Goal: Find contact information: Find contact information

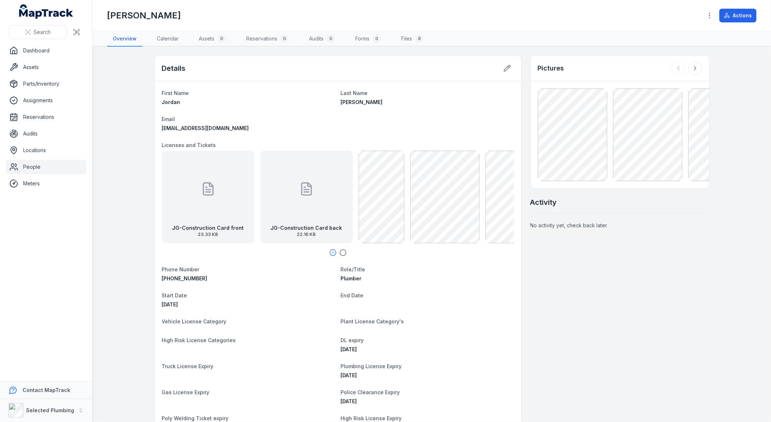
click at [340, 250] on icon "button" at bounding box center [343, 252] width 7 height 7
click at [692, 69] on icon at bounding box center [695, 68] width 7 height 7
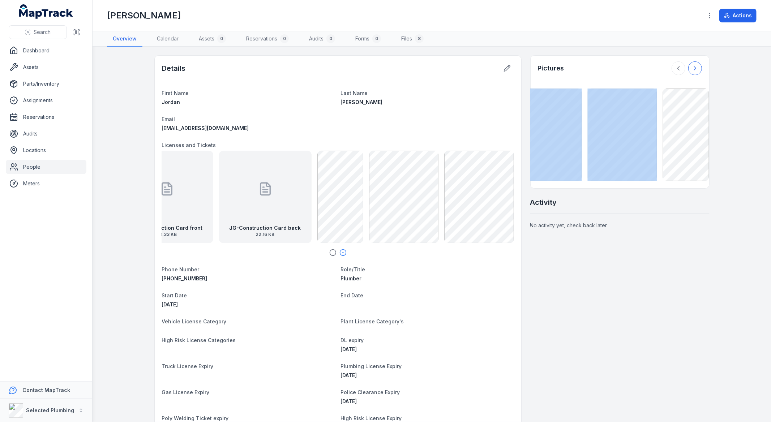
click at [691, 69] on div at bounding box center [687, 68] width 30 height 14
click at [418, 37] on div "8" at bounding box center [419, 38] width 9 height 9
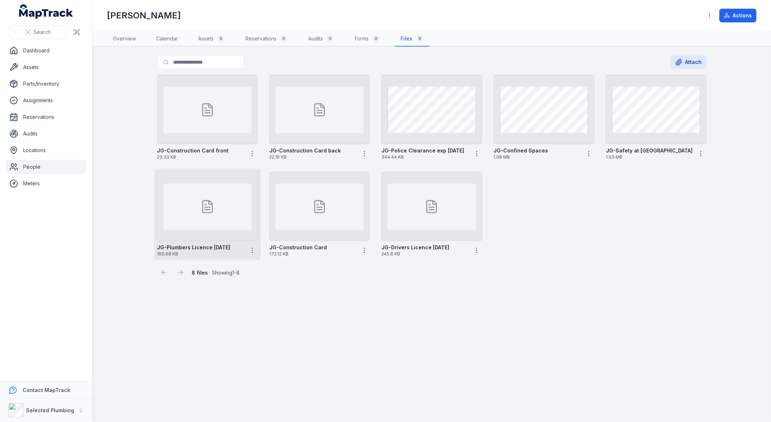
click at [209, 213] on icon at bounding box center [207, 207] width 14 height 14
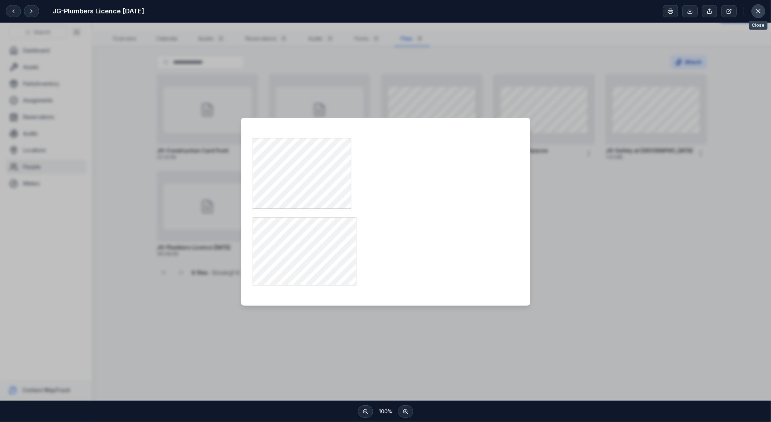
click at [759, 13] on icon at bounding box center [758, 11] width 7 height 7
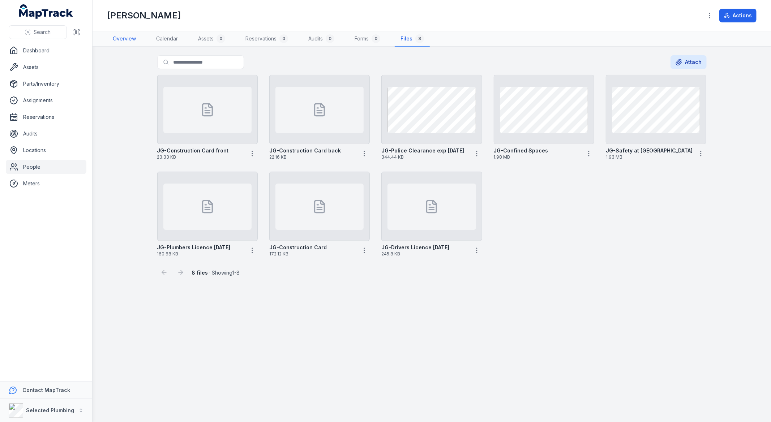
click at [114, 41] on link "Overview" at bounding box center [124, 38] width 35 height 15
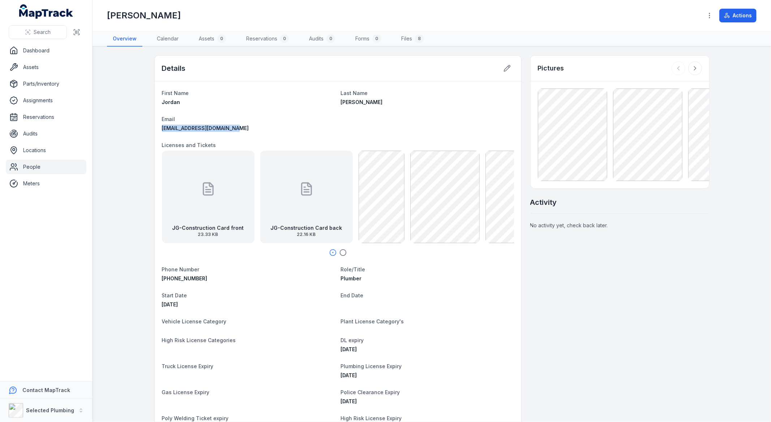
drag, startPoint x: 235, startPoint y: 125, endPoint x: 152, endPoint y: 127, distance: 82.8
click at [155, 127] on div "First Name [PERSON_NAME] Last Name [PERSON_NAME] Email [EMAIL_ADDRESS][DOMAIN_N…" at bounding box center [338, 301] width 367 height 440
copy span "[EMAIL_ADDRESS][DOMAIN_NAME]"
drag, startPoint x: 215, startPoint y: 275, endPoint x: 135, endPoint y: 276, distance: 80.3
click at [139, 276] on main "Details First Name [PERSON_NAME] Last Name [PERSON_NAME] Email [EMAIL_ADDRESS][…" at bounding box center [432, 235] width 679 height 376
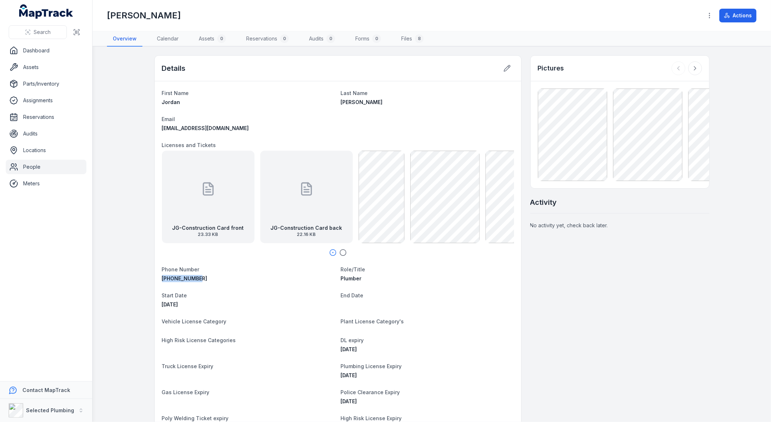
copy span "[PHONE_NUMBER]"
click at [407, 41] on link "Files 8" at bounding box center [413, 38] width 34 height 15
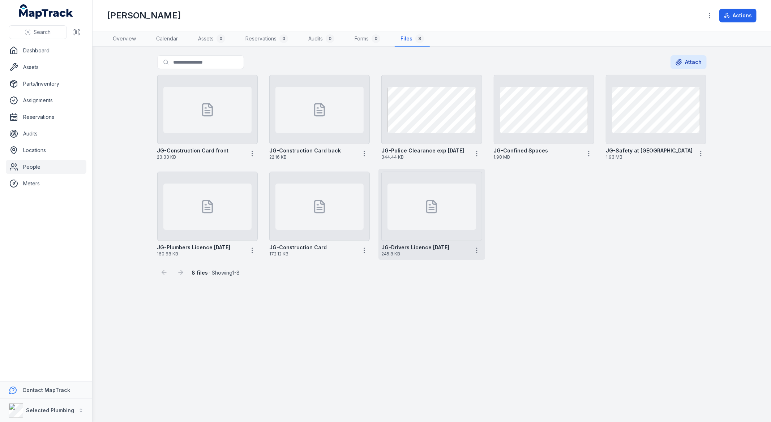
click at [432, 248] on strong "JG-Drivers Licence [DATE]" at bounding box center [416, 247] width 68 height 7
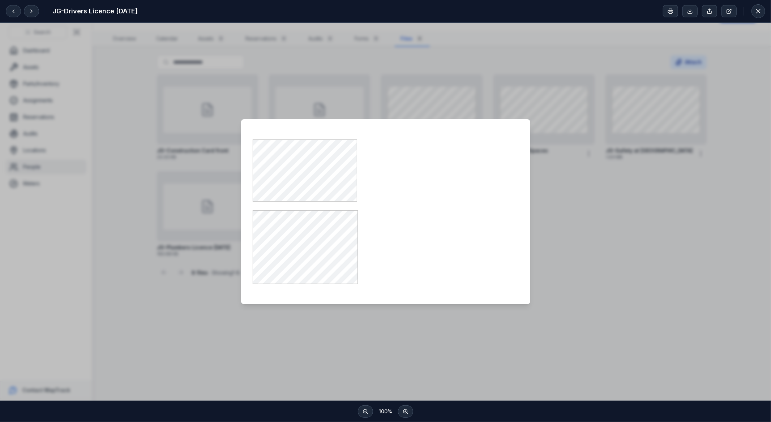
click at [592, 235] on div at bounding box center [385, 212] width 771 height 378
click at [758, 15] on button at bounding box center [759, 11] width 14 height 14
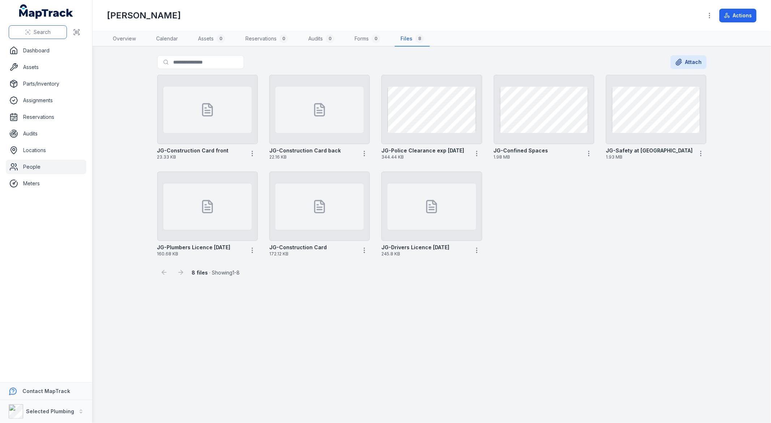
click at [34, 29] on span "Search" at bounding box center [42, 32] width 17 height 7
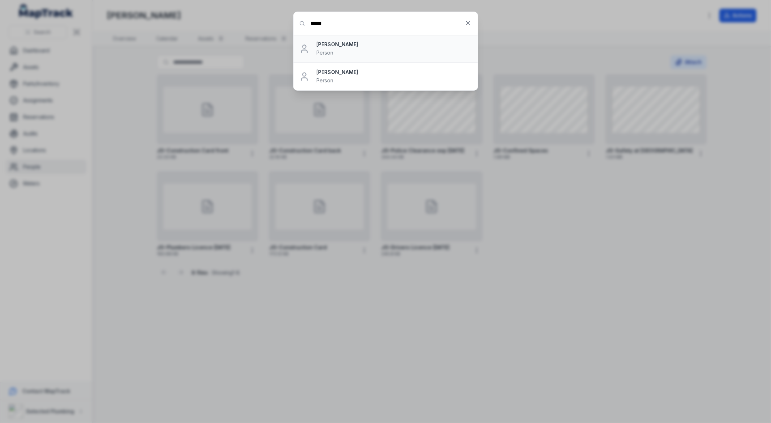
type input "*****"
click at [343, 46] on strong "[PERSON_NAME]" at bounding box center [394, 44] width 155 height 7
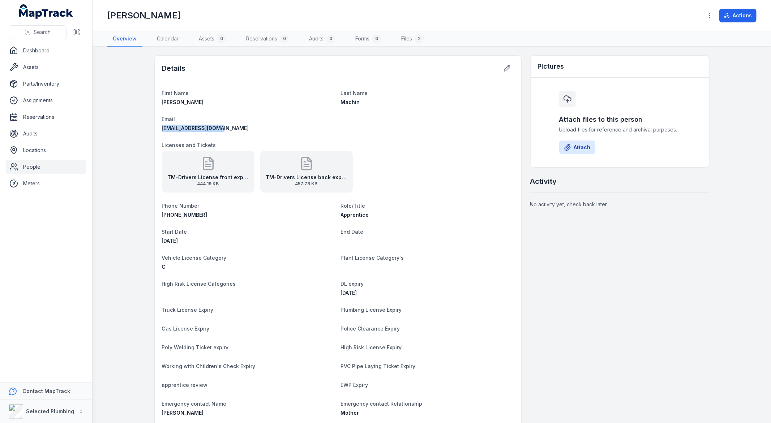
drag, startPoint x: 226, startPoint y: 129, endPoint x: 155, endPoint y: 130, distance: 70.2
click at [156, 131] on div "First Name [PERSON_NAME] Last Name [PERSON_NAME] Email [EMAIL_ADDRESS][DOMAIN_N…" at bounding box center [338, 265] width 367 height 369
copy span "[EMAIL_ADDRESS][DOMAIN_NAME]"
drag, startPoint x: 230, startPoint y: 217, endPoint x: 113, endPoint y: 213, distance: 116.5
click at [113, 213] on main "Details First Name [PERSON_NAME] Last Name [PERSON_NAME] Email [EMAIL_ADDRESS][…" at bounding box center [432, 235] width 679 height 377
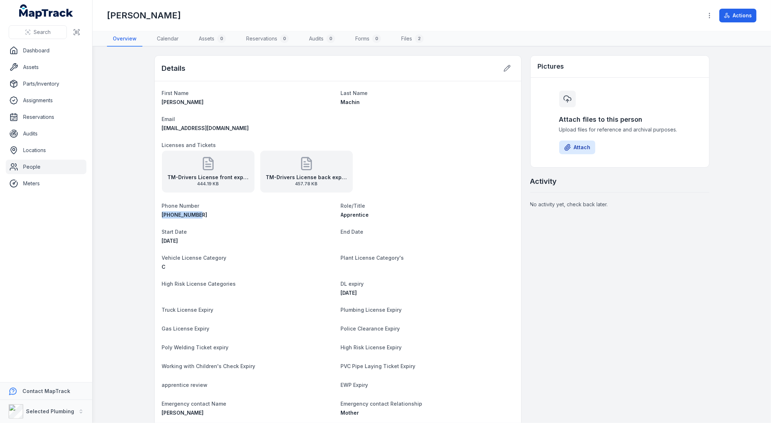
copy span "[PHONE_NUMBER]"
click at [30, 31] on icon at bounding box center [28, 32] width 6 height 6
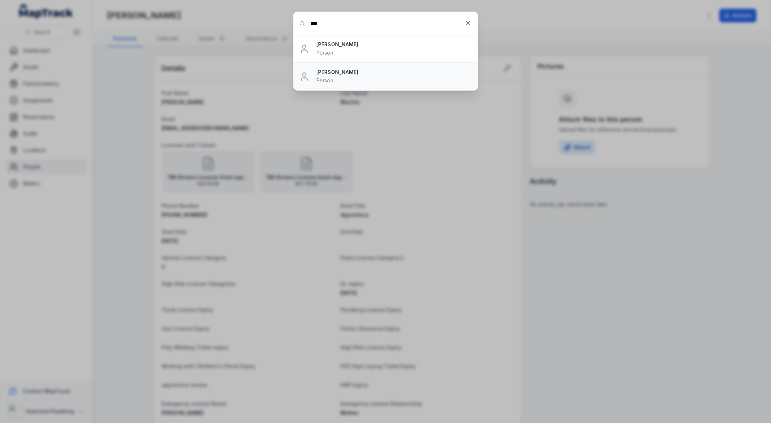
type input "***"
click at [341, 71] on strong "[PERSON_NAME]" at bounding box center [394, 72] width 155 height 7
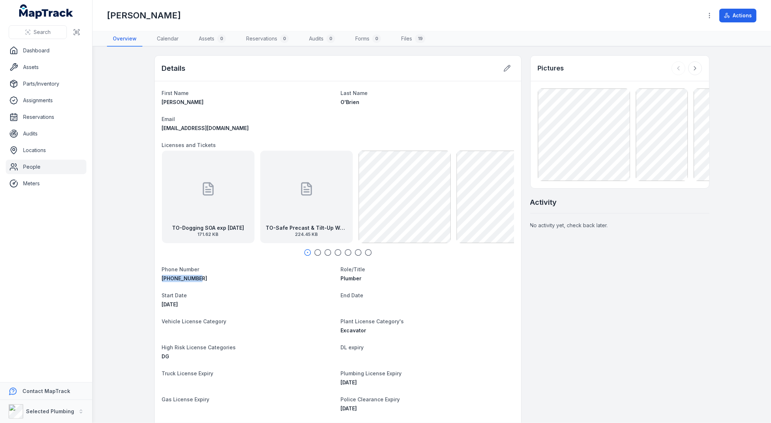
drag, startPoint x: 214, startPoint y: 277, endPoint x: 145, endPoint y: 278, distance: 69.1
click at [146, 278] on main "Details First Name [PERSON_NAME] Last Name [PERSON_NAME] Email [EMAIL_ADDRESS][…" at bounding box center [432, 235] width 679 height 377
copy span "[PHONE_NUMBER]"
drag, startPoint x: 237, startPoint y: 128, endPoint x: 148, endPoint y: 129, distance: 88.6
click at [148, 129] on main "Details First Name [PERSON_NAME] Last Name [PERSON_NAME] Email [EMAIL_ADDRESS][…" at bounding box center [432, 235] width 679 height 377
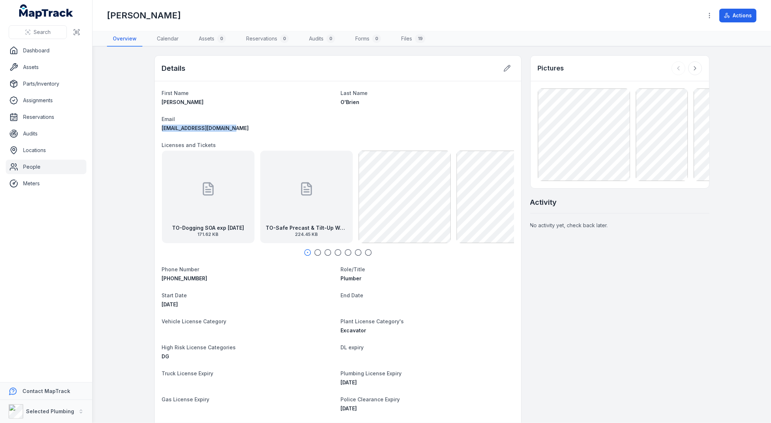
copy span "[EMAIL_ADDRESS][DOMAIN_NAME]"
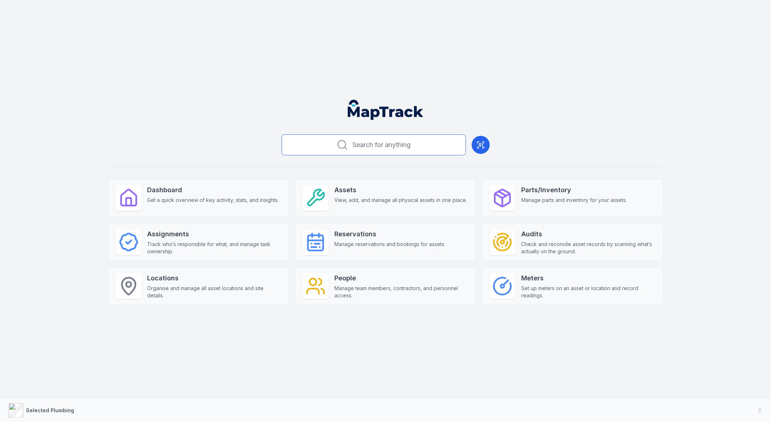
click at [348, 141] on button "Search for anything" at bounding box center [374, 145] width 184 height 21
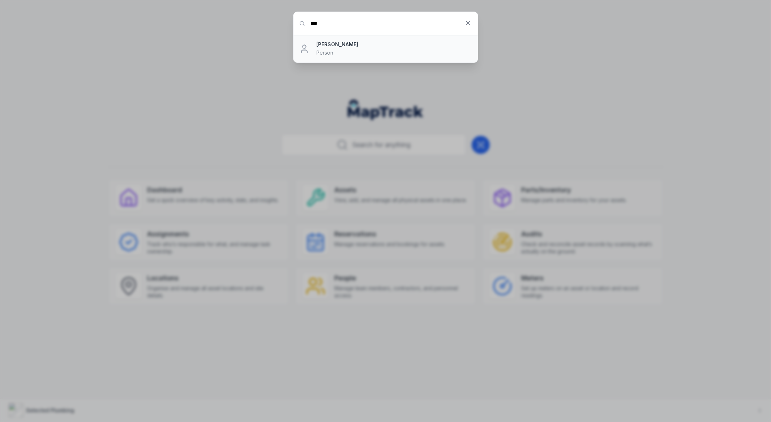
type input "***"
click at [324, 46] on strong "[PERSON_NAME]" at bounding box center [394, 44] width 155 height 7
